Goal: Task Accomplishment & Management: Use online tool/utility

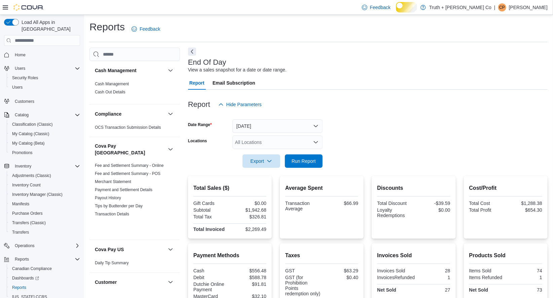
scroll to position [718, 0]
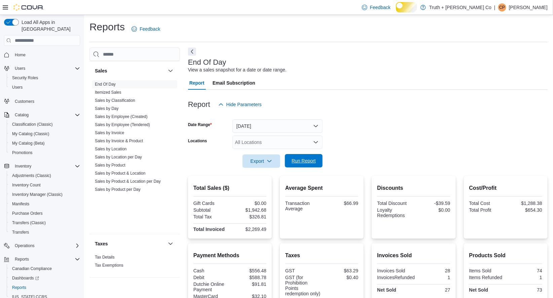
click at [295, 164] on span "Run Report" at bounding box center [304, 160] width 24 height 7
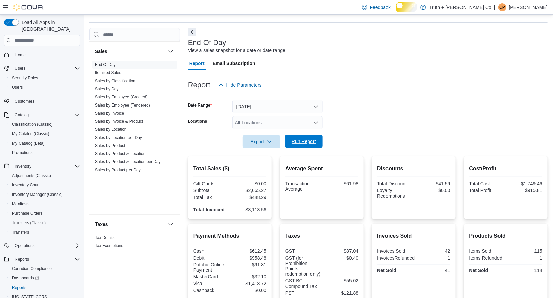
click at [297, 144] on span "Run Report" at bounding box center [304, 141] width 24 height 7
click at [305, 144] on span "Run Report" at bounding box center [304, 141] width 24 height 7
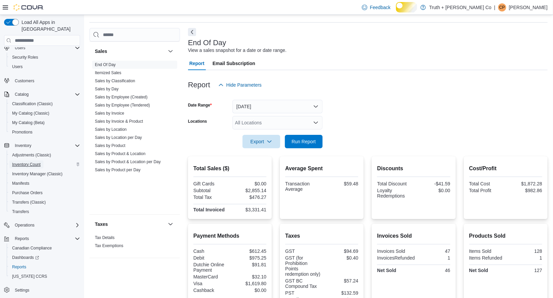
click at [36, 162] on span "Inventory Count" at bounding box center [26, 164] width 29 height 5
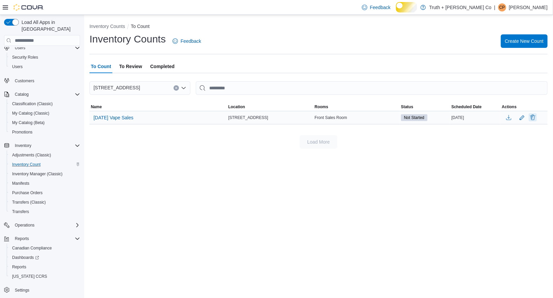
click at [534, 122] on div at bounding box center [533, 117] width 8 height 8
click at [534, 121] on button "Delete" at bounding box center [533, 117] width 8 height 8
click at [521, 177] on span "Delete" at bounding box center [513, 173] width 13 height 7
